Goal: Navigation & Orientation: Find specific page/section

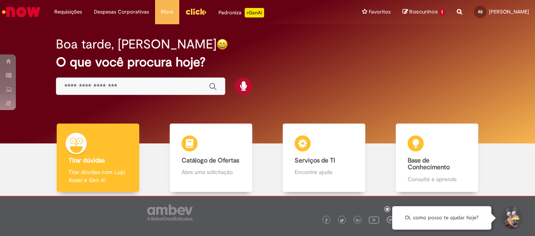
click at [26, 10] on img "Ir para a Homepage" at bounding box center [21, 12] width 41 height 16
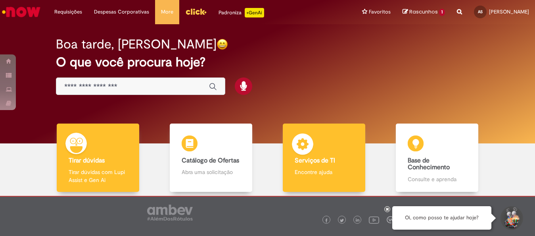
click at [305, 163] on b "Serviços de TI" at bounding box center [315, 160] width 40 height 8
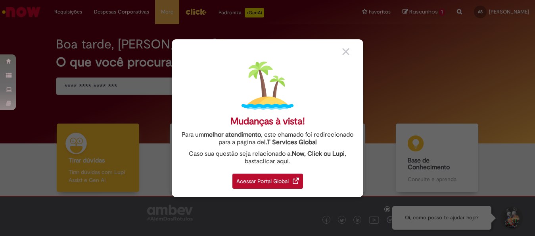
click at [281, 178] on div "Acessar Portal Global" at bounding box center [268, 180] width 71 height 15
click at [259, 183] on div "Acessar Portal Global" at bounding box center [268, 180] width 71 height 15
